Goal: Task Accomplishment & Management: Use online tool/utility

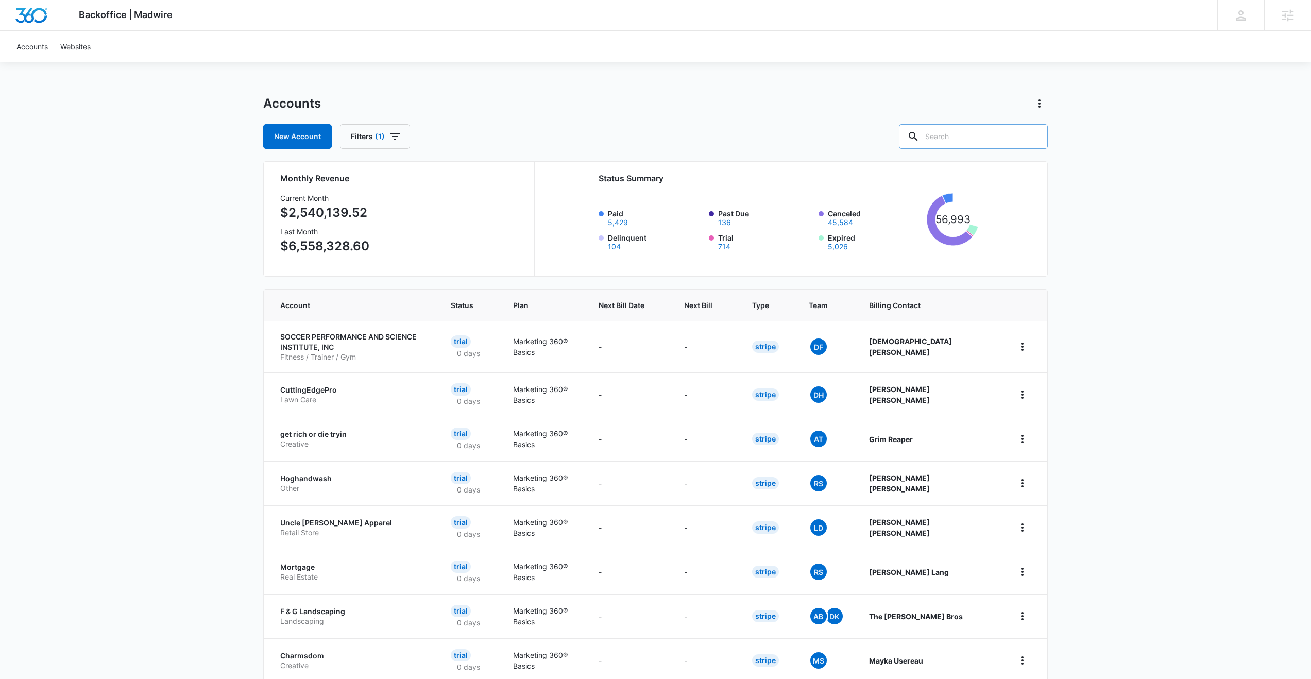
click at [989, 133] on input "text" at bounding box center [973, 136] width 149 height 25
paste input "M339428"
type input "M339428"
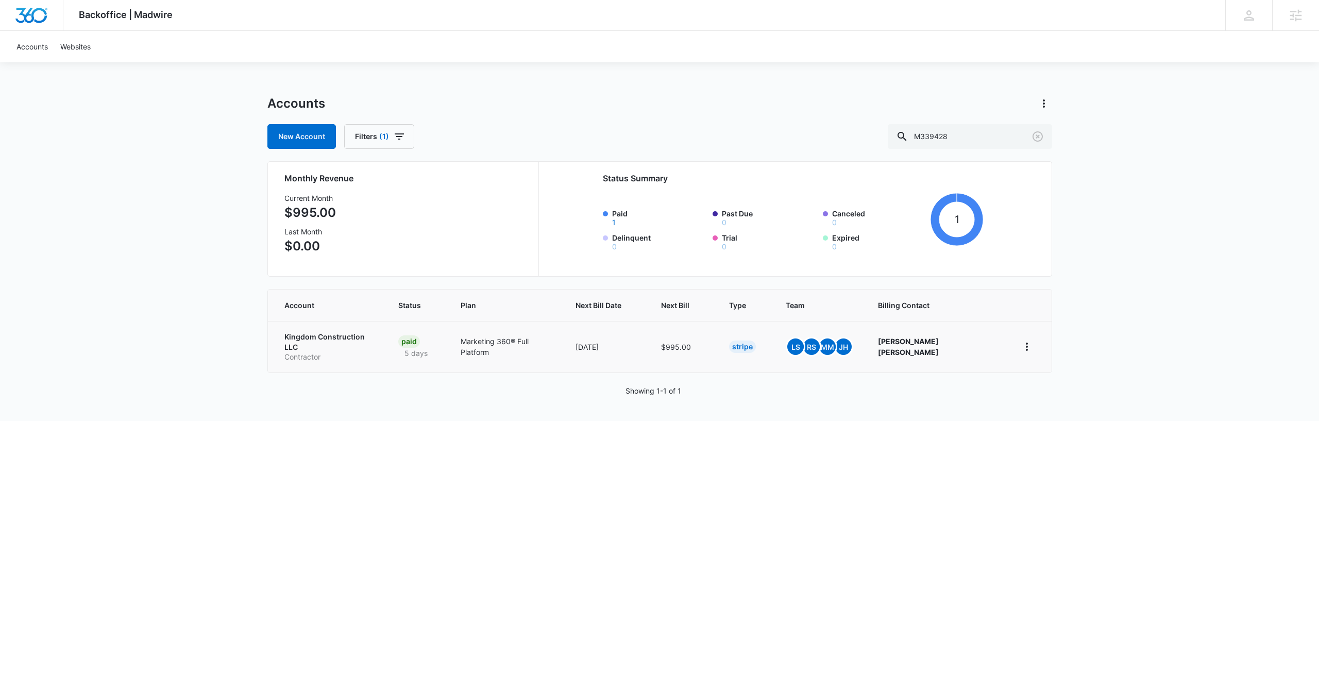
click at [448, 345] on td "Paid 5 days" at bounding box center [417, 347] width 62 height 52
click at [364, 342] on p "Kingdom Construction LLC" at bounding box center [328, 342] width 89 height 20
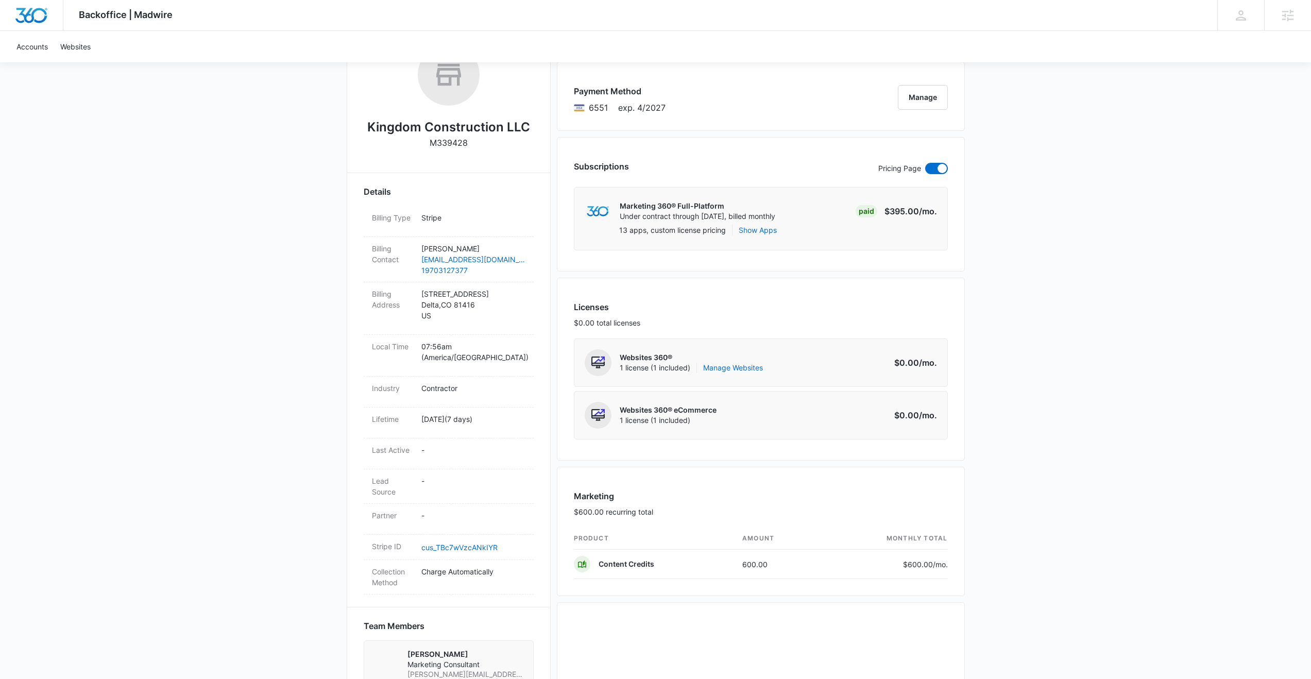
scroll to position [193, 0]
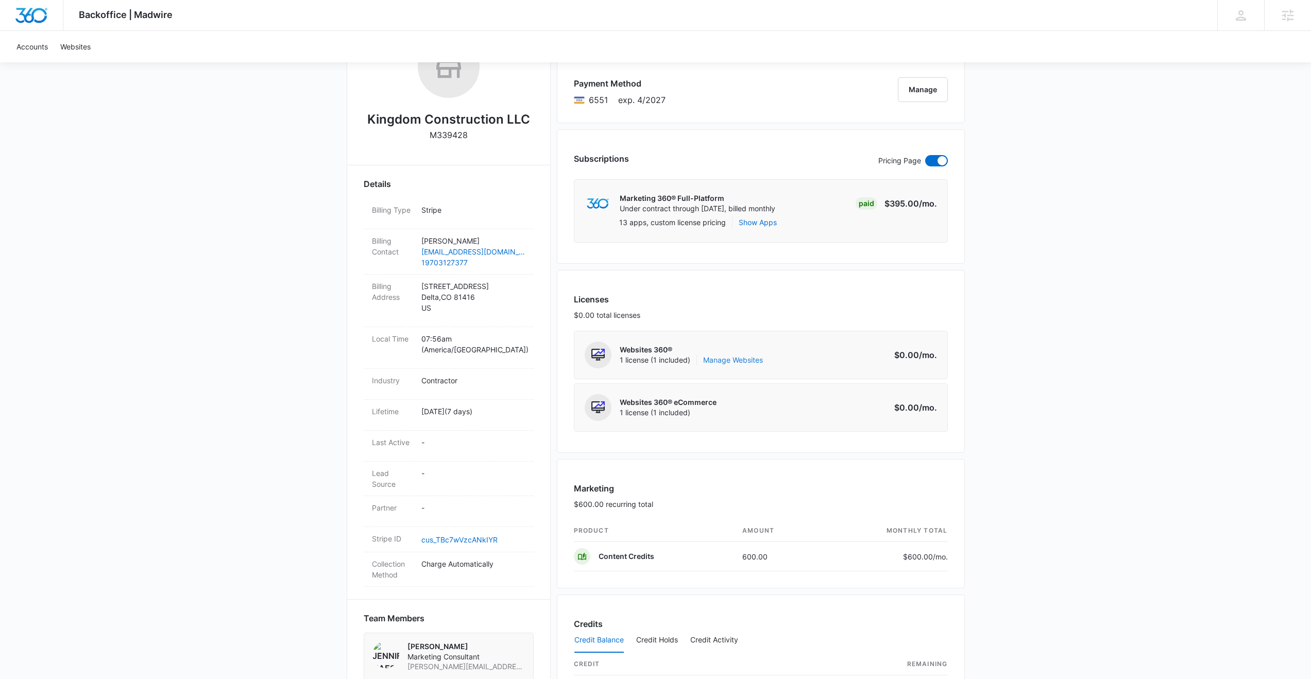
click at [732, 360] on link "Manage Websites" at bounding box center [733, 360] width 60 height 10
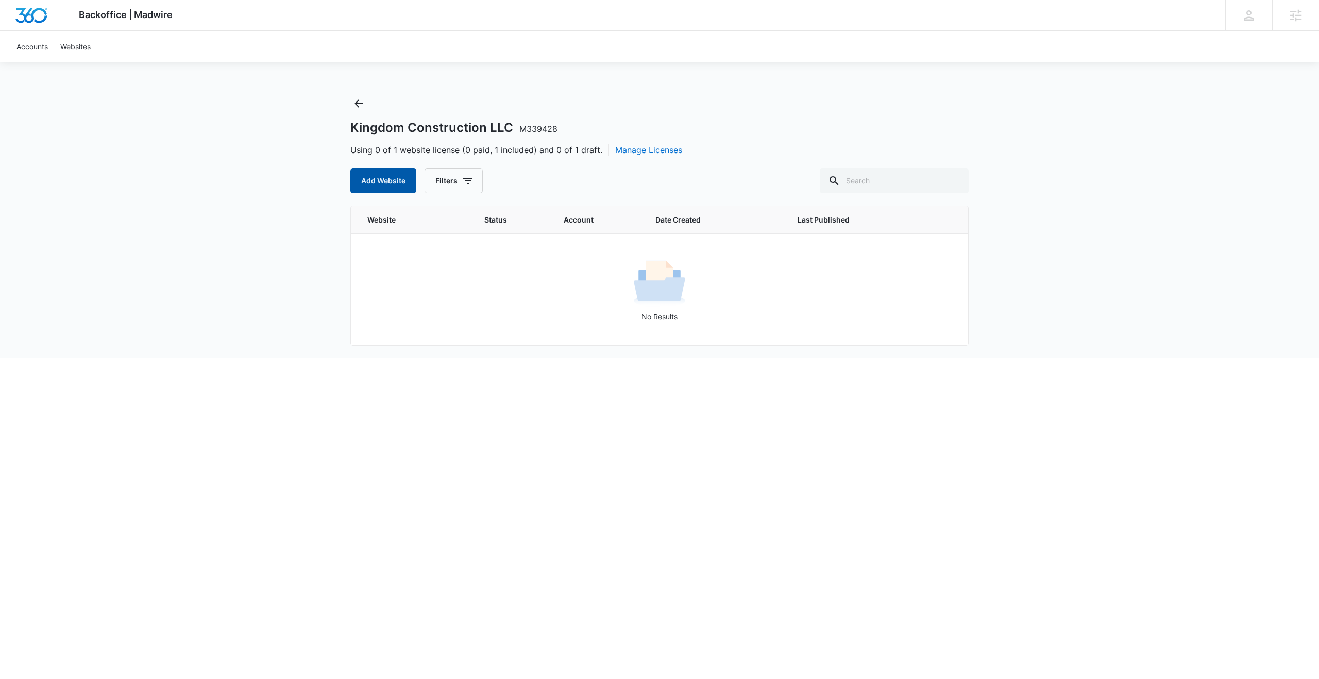
click at [389, 180] on button "Add Website" at bounding box center [383, 181] width 66 height 25
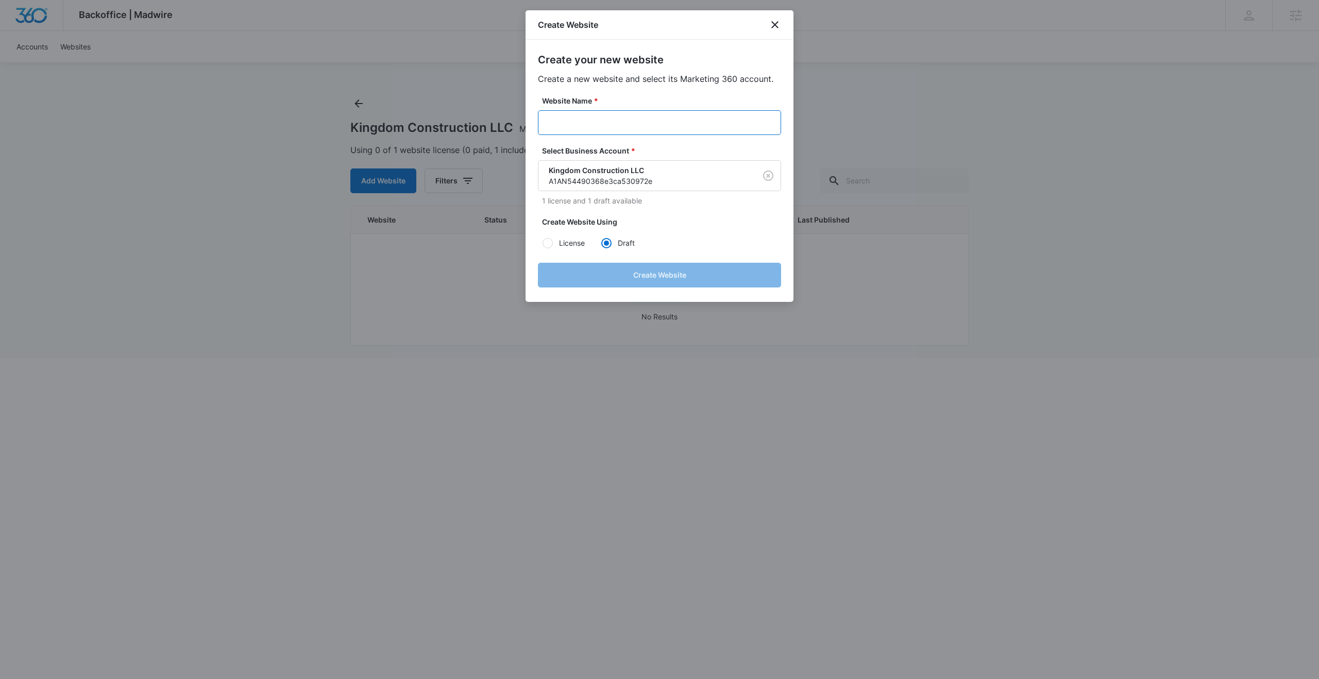
click at [618, 116] on input "Website Name *" at bounding box center [659, 122] width 243 height 25
paste input "M339428 - Kingdom Construction LLC"
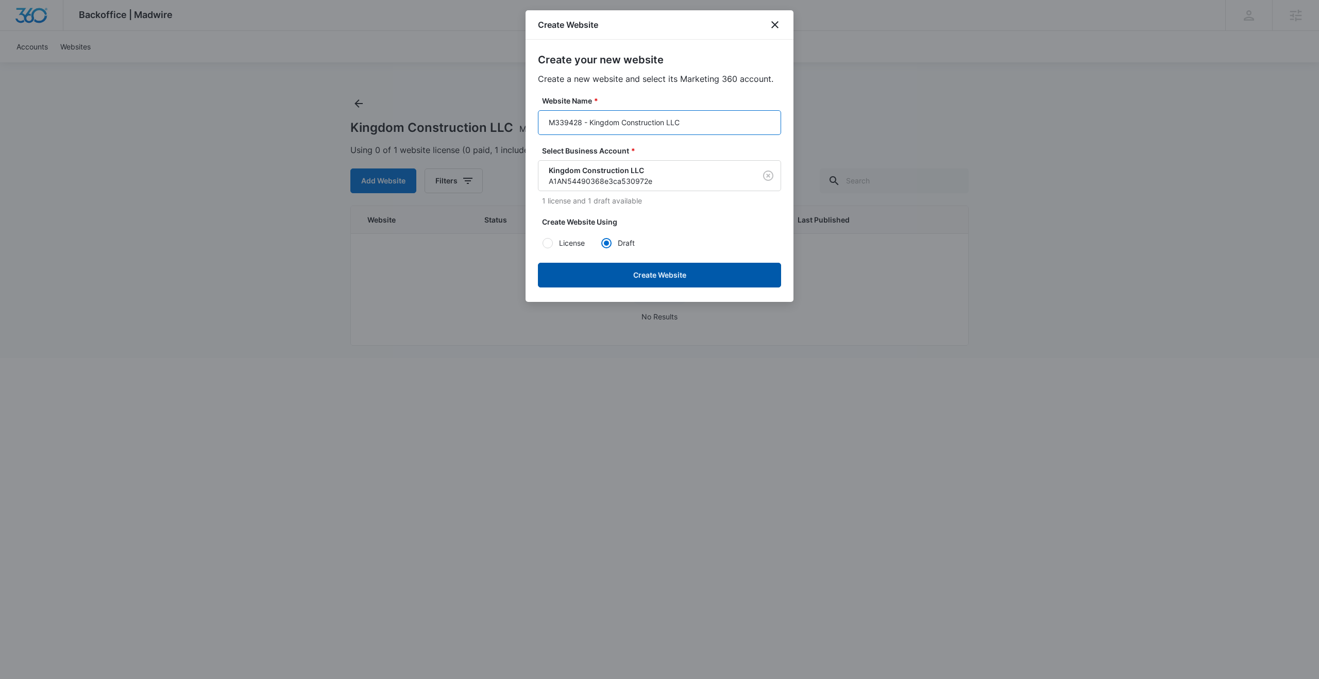
type input "M339428 - Kingdom Construction LLC"
click at [618, 274] on button "Create Website" at bounding box center [659, 275] width 243 height 25
